Goal: Transaction & Acquisition: Purchase product/service

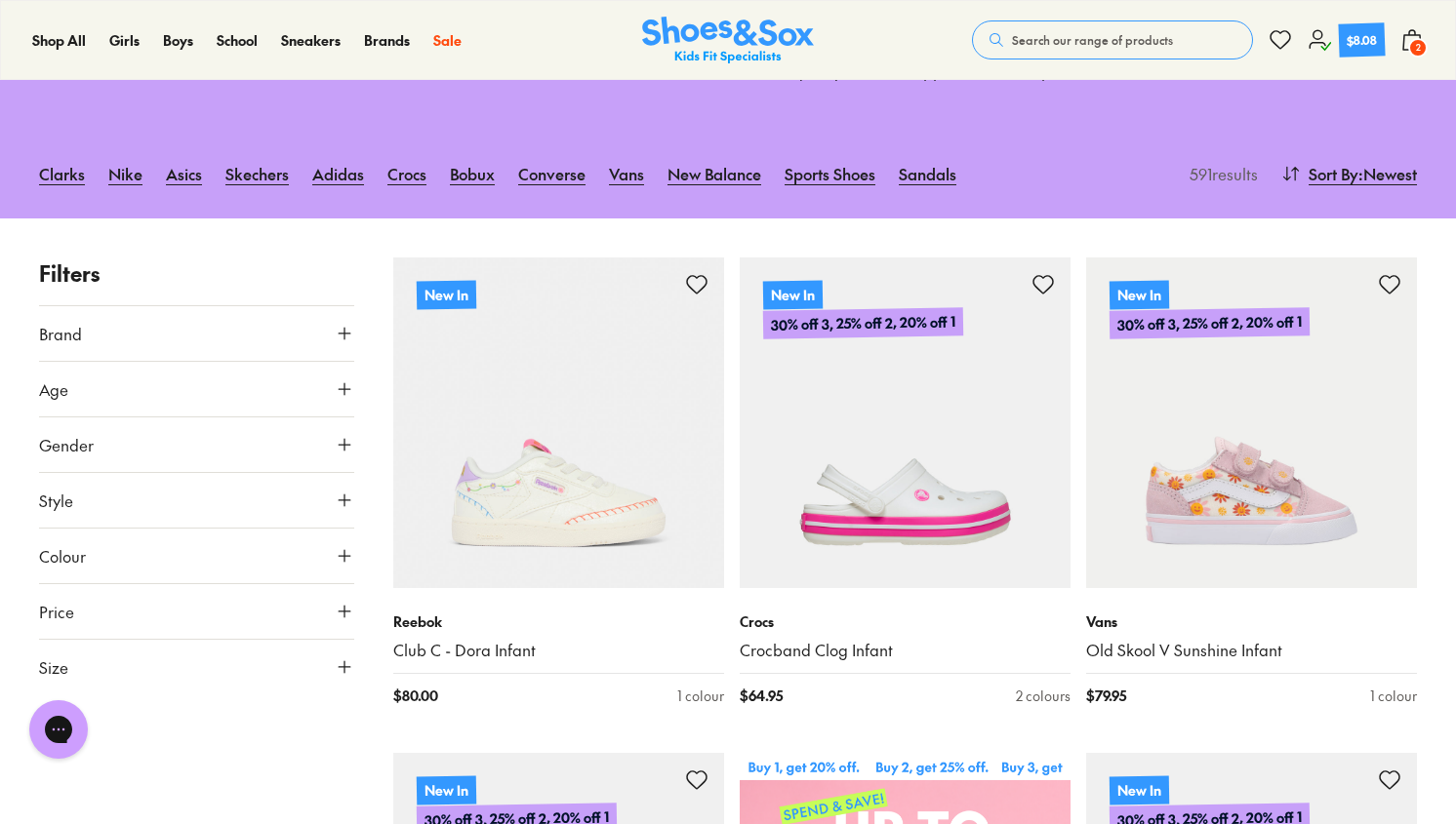
scroll to position [143, 0]
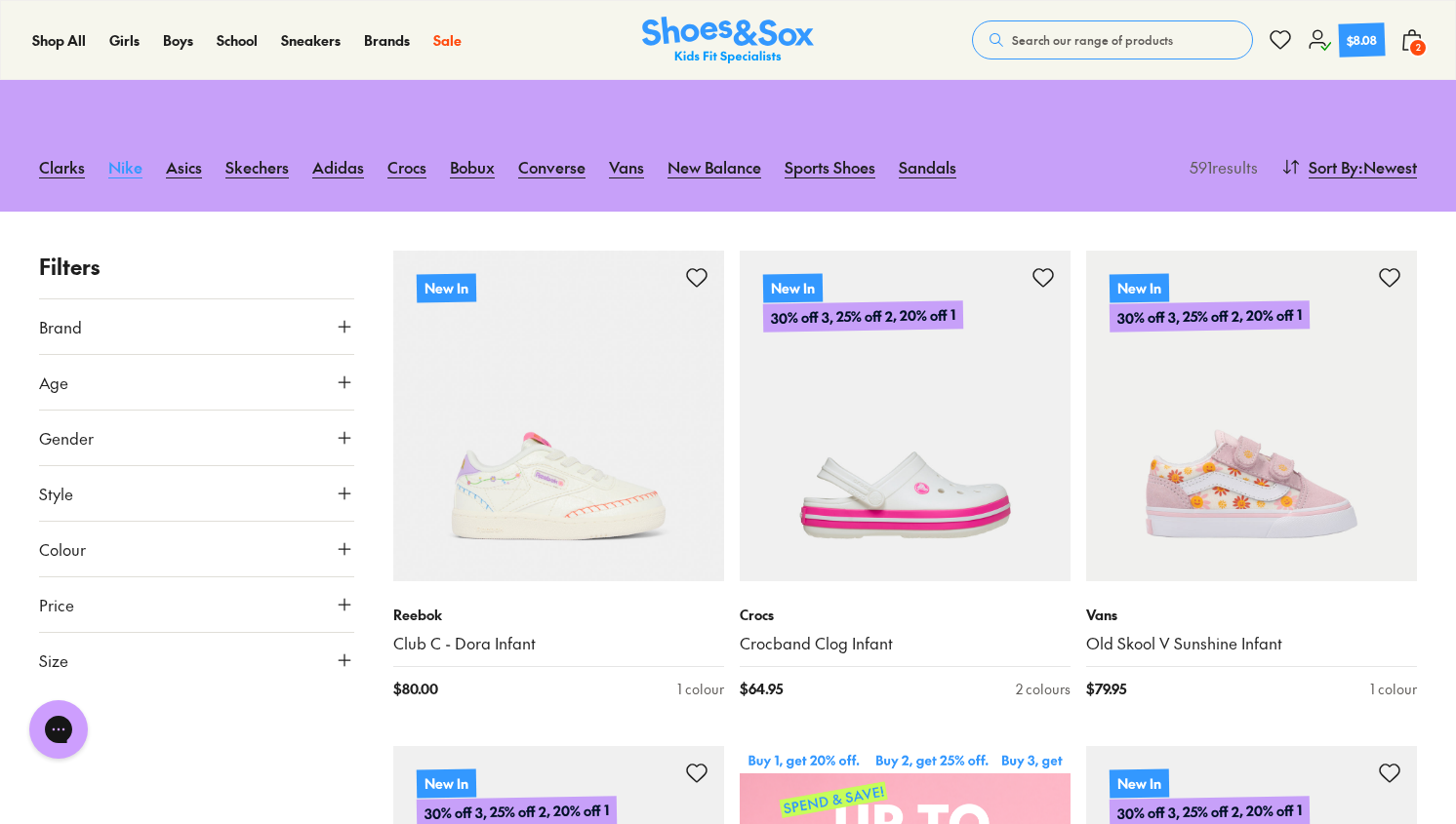
click at [128, 171] on link "Nike" at bounding box center [126, 166] width 35 height 42
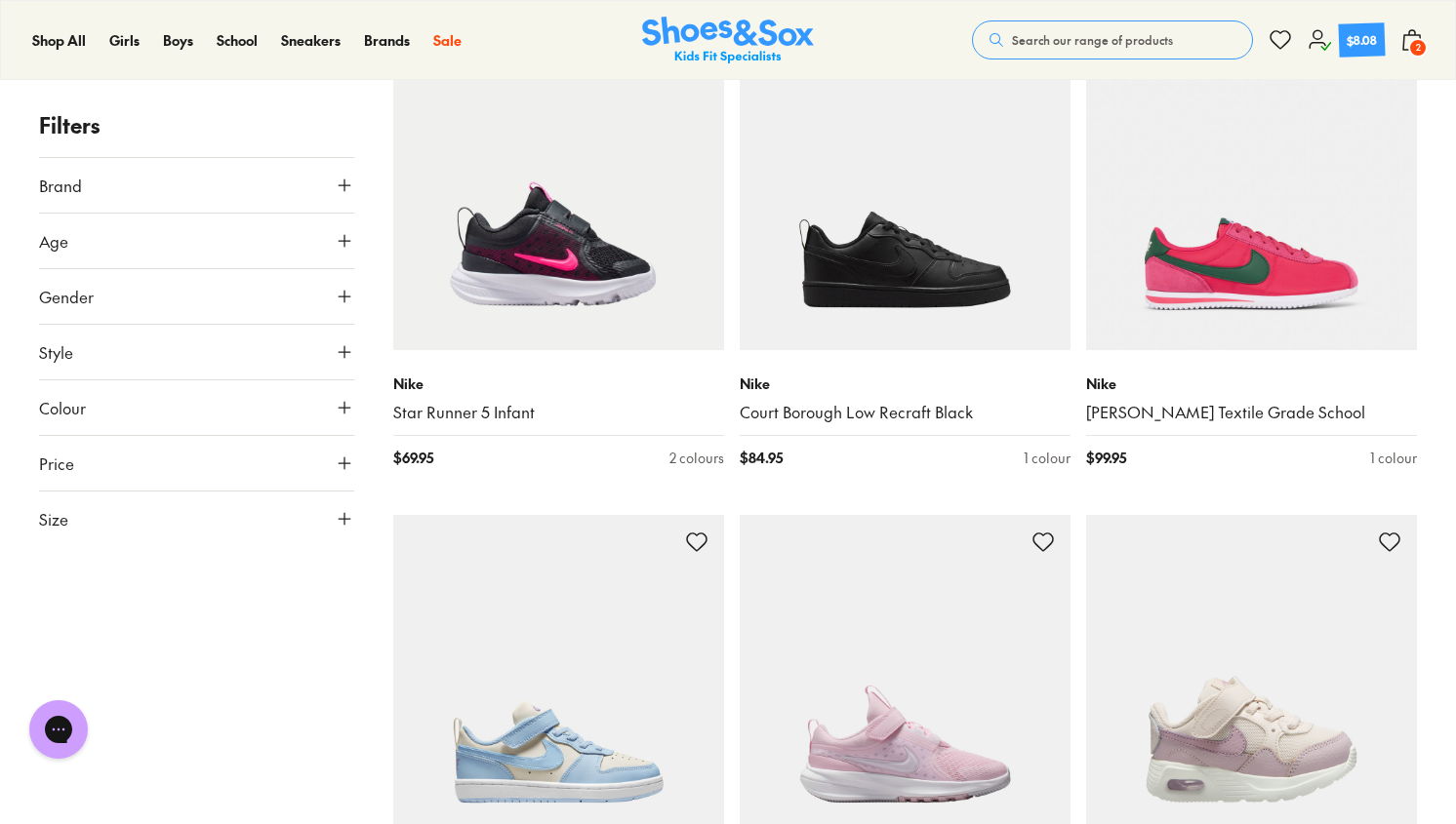
scroll to position [3403, 0]
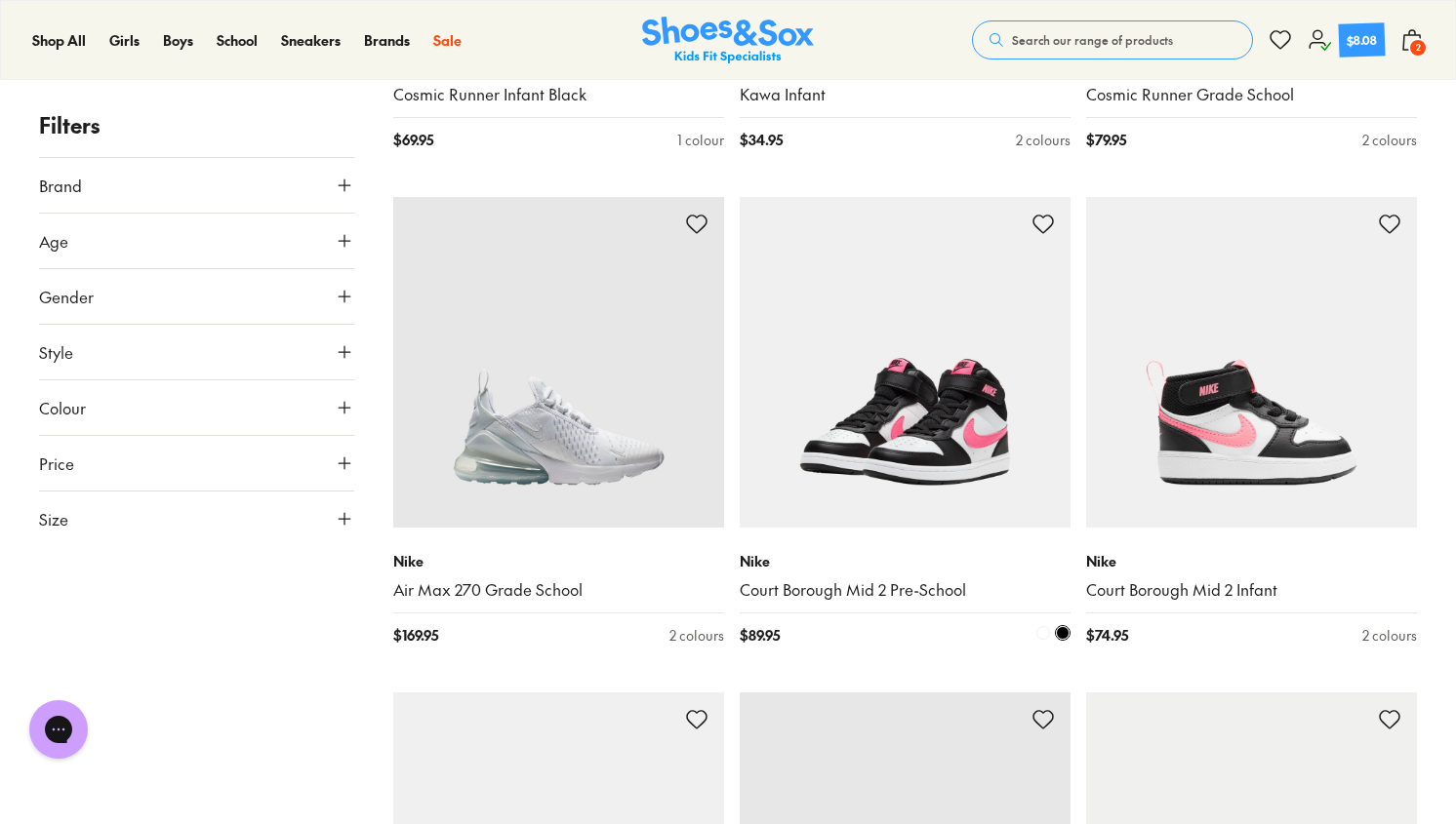
scroll to position [2181, 0]
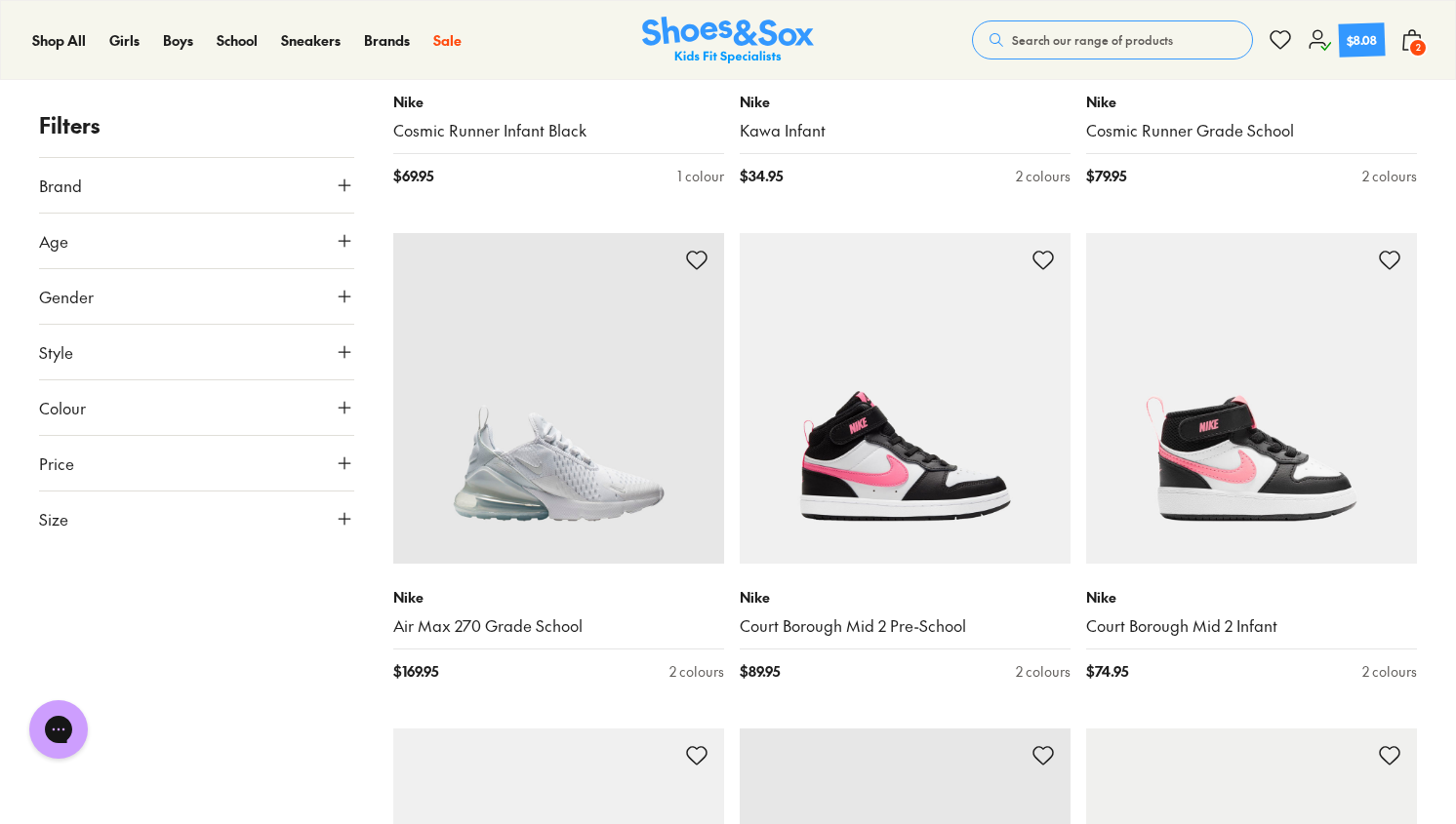
click at [232, 169] on button "Brand" at bounding box center [196, 185] width 315 height 54
click at [171, 190] on button "Brand" at bounding box center [196, 185] width 315 height 54
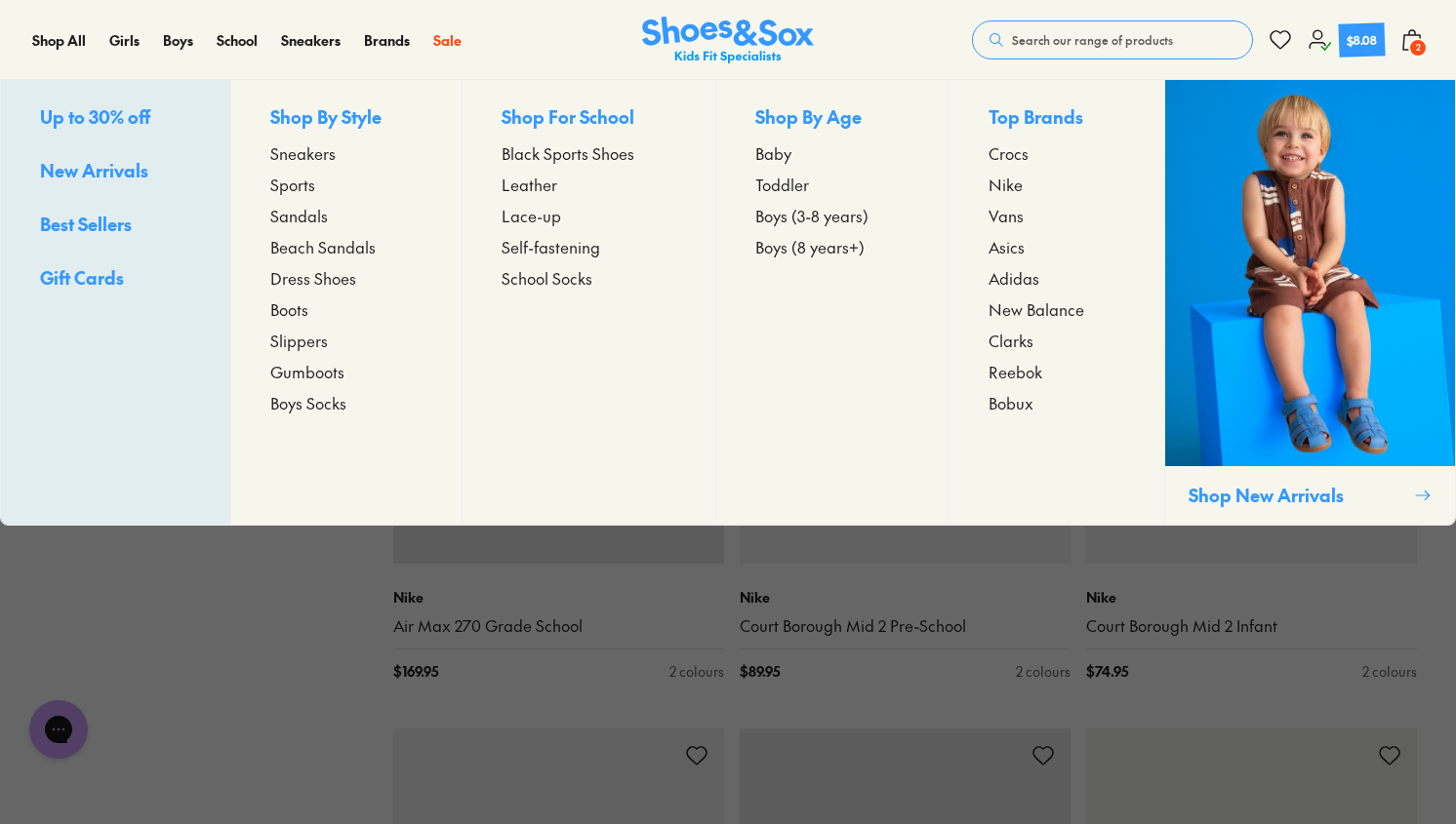
click at [790, 180] on span "Toddler" at bounding box center [782, 185] width 53 height 24
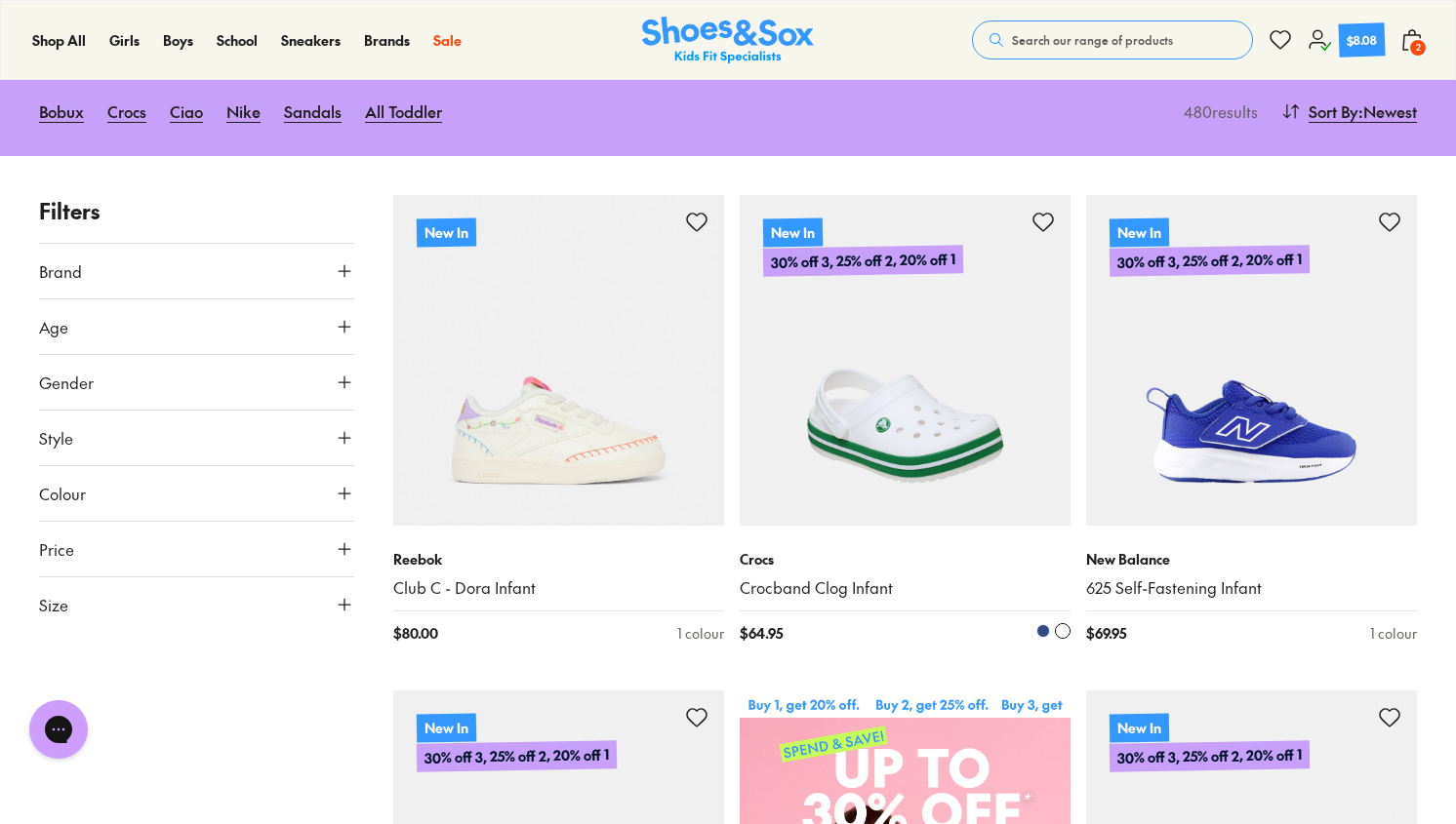
scroll to position [111, 0]
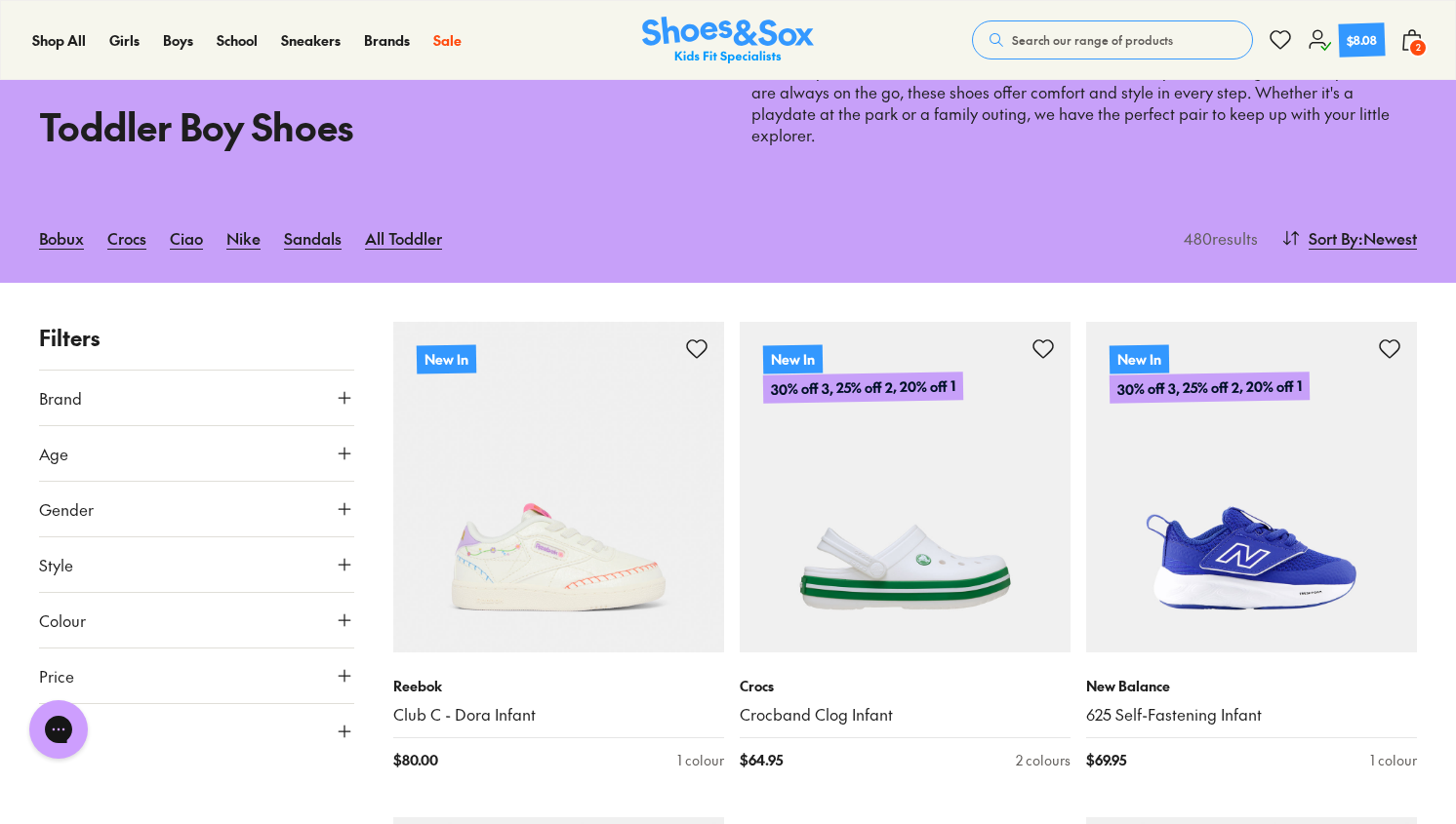
click at [242, 371] on button "Brand" at bounding box center [196, 397] width 315 height 54
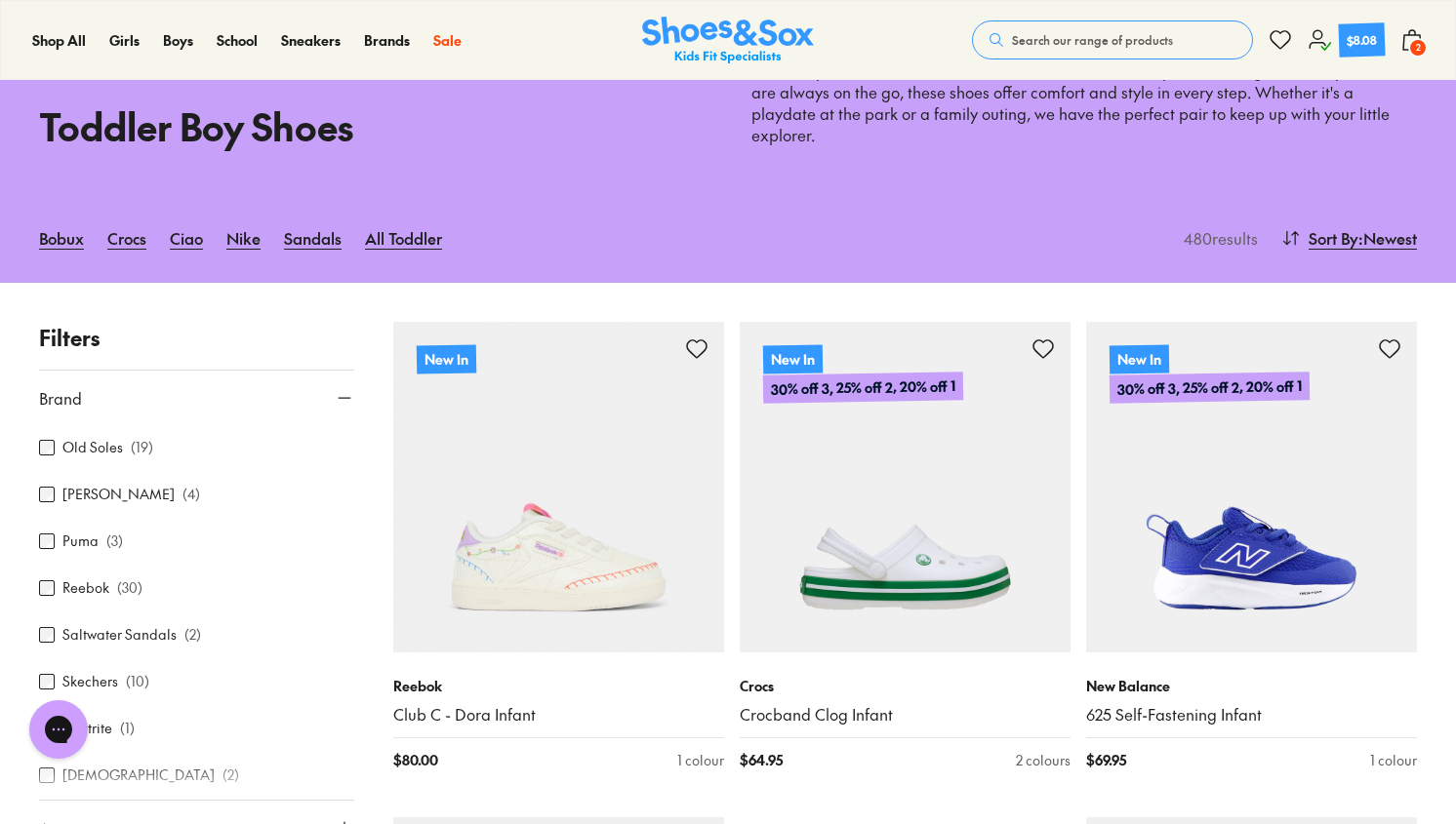
scroll to position [744, 0]
click at [89, 533] on label "Puma" at bounding box center [80, 542] width 37 height 21
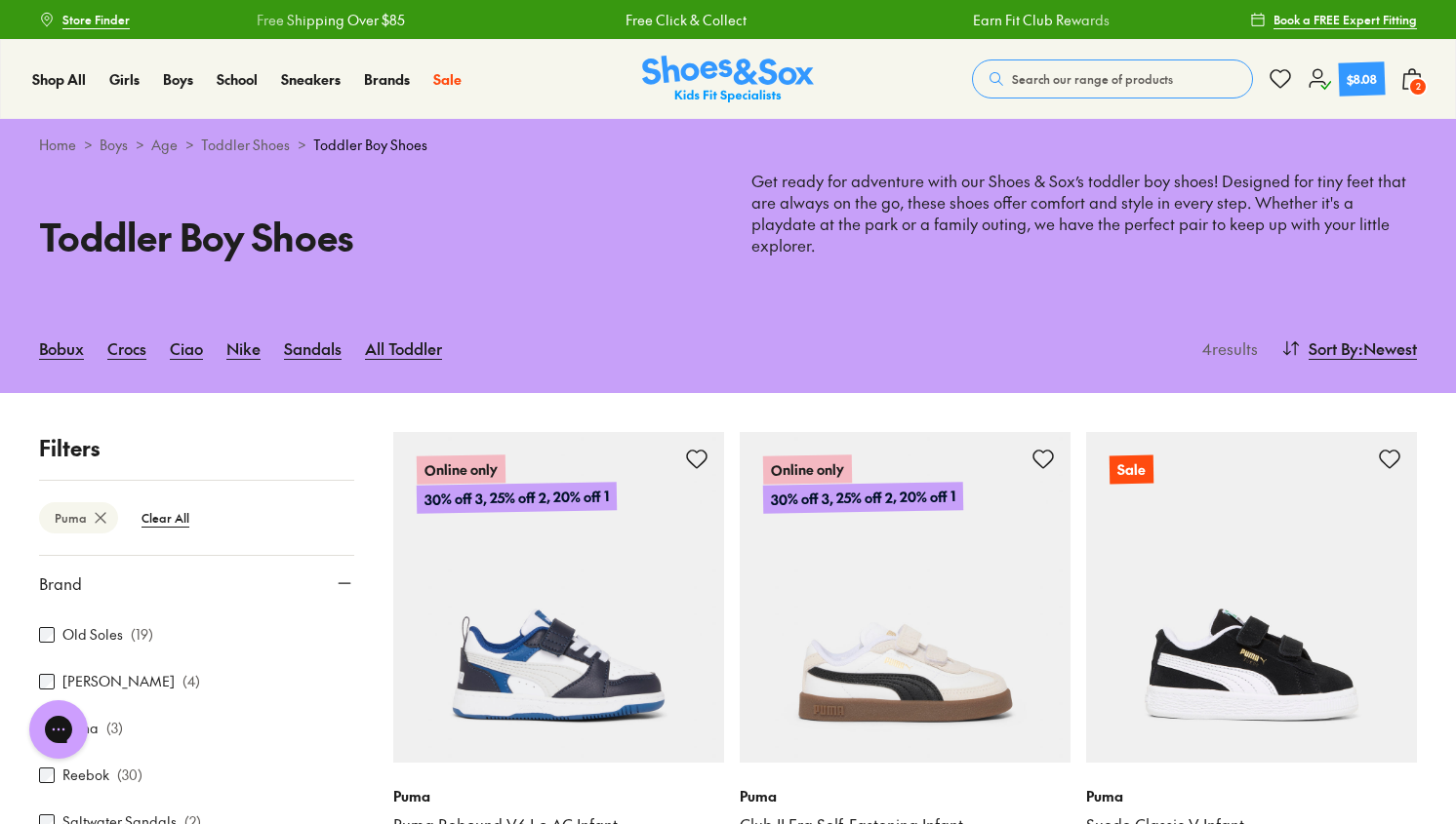
click at [1416, 78] on span "2" at bounding box center [1418, 87] width 20 height 20
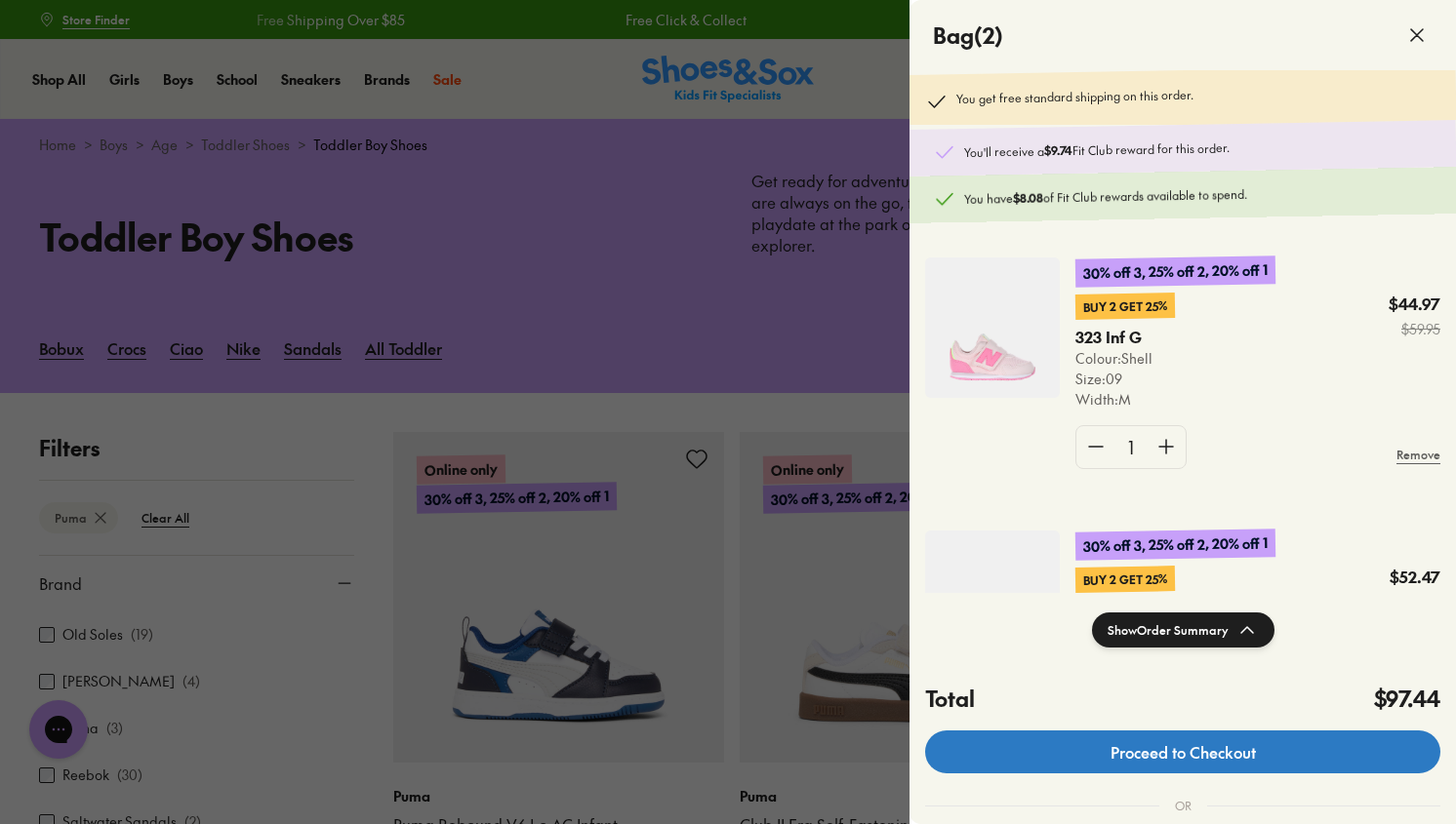
click at [1219, 743] on link "Proceed to Checkout" at bounding box center [1182, 752] width 515 height 42
